Goal: Communication & Community: Ask a question

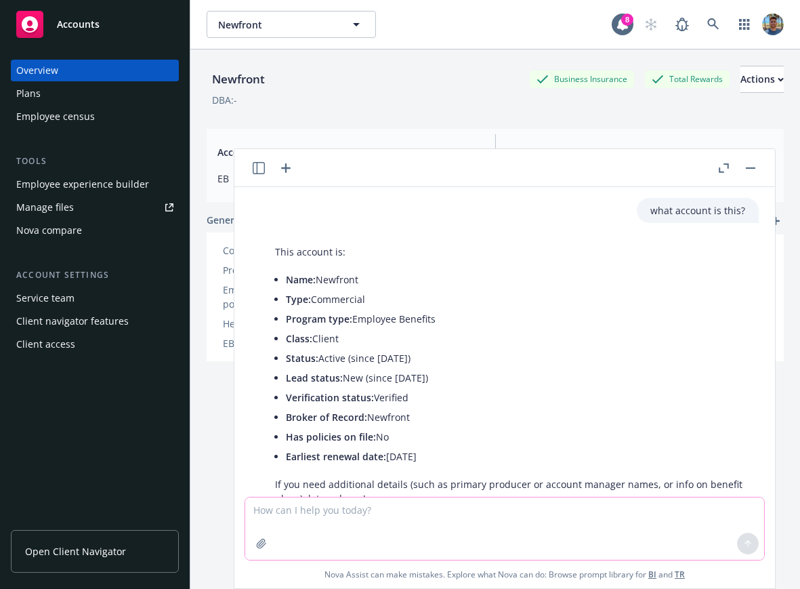
scroll to position [144, 0]
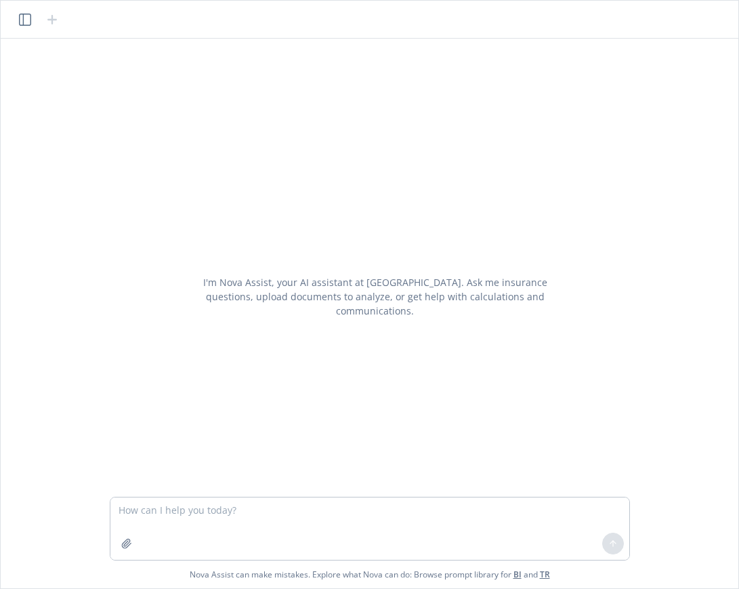
drag, startPoint x: 0, startPoint y: 0, endPoint x: 137, endPoint y: 538, distance: 555.1
click at [136, 539] on div at bounding box center [126, 543] width 33 height 33
click at [125, 552] on button "button" at bounding box center [127, 544] width 22 height 22
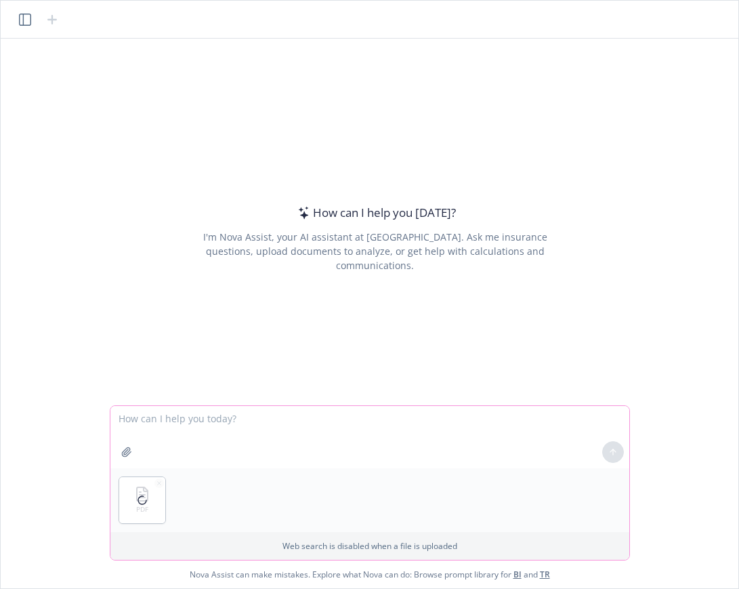
click at [350, 421] on textarea at bounding box center [369, 437] width 519 height 62
type textarea "summarize this file for me"
